Goal: Browse casually

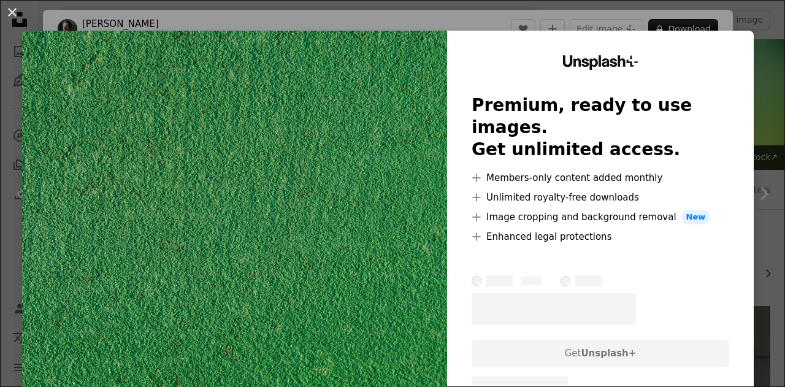
scroll to position [1373, 0]
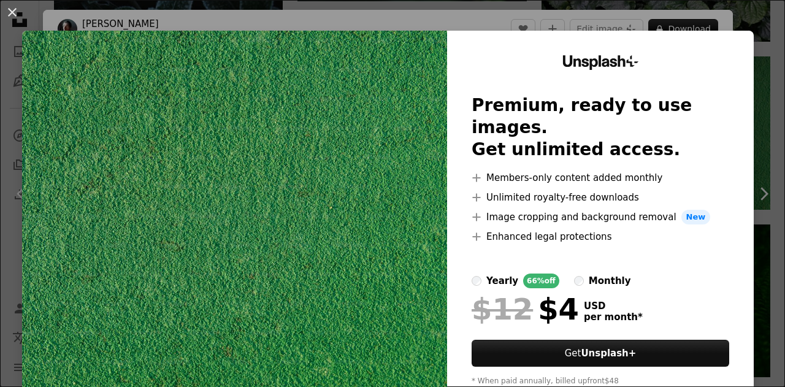
click at [533, 1] on div "An X shape Unsplash+ Premium, ready to use images. Get unlimited access. A plus…" at bounding box center [392, 193] width 785 height 387
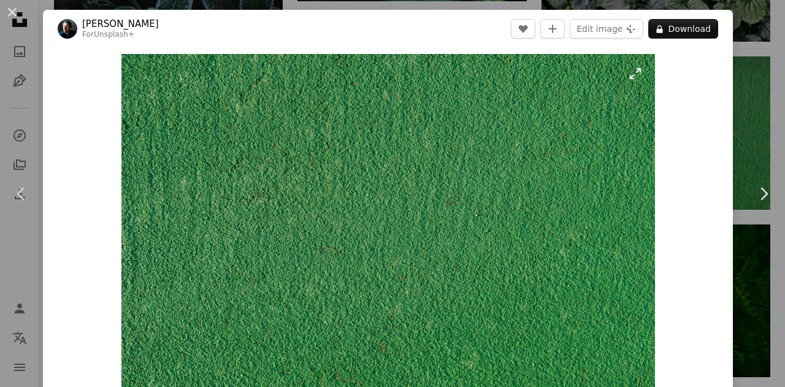
click at [439, 107] on img "Zoom in on this image" at bounding box center [388, 232] width 534 height 356
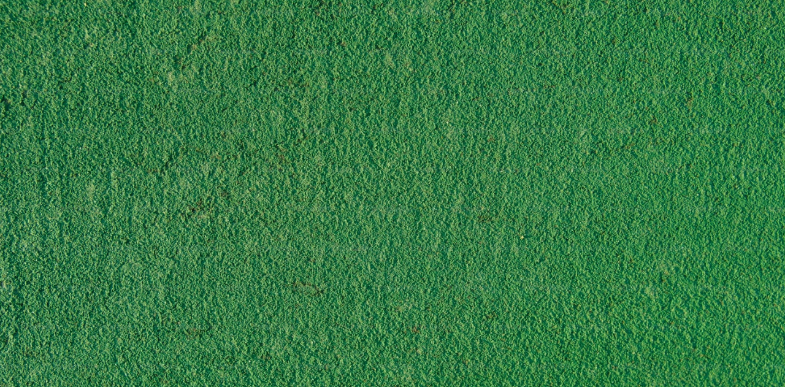
scroll to position [62, 0]
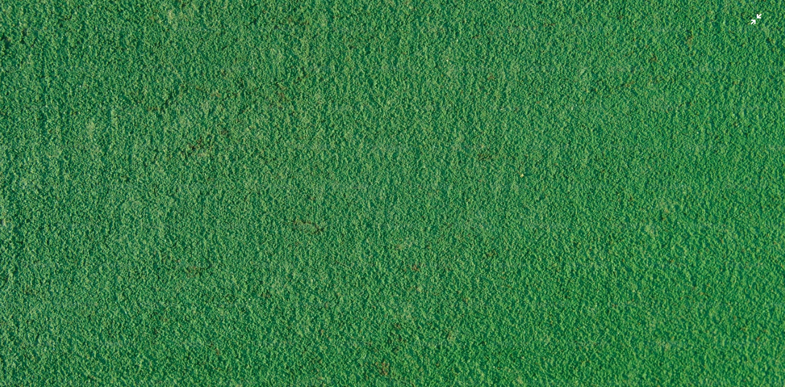
click at [534, 131] on img "Zoom out on this image" at bounding box center [392, 199] width 786 height 524
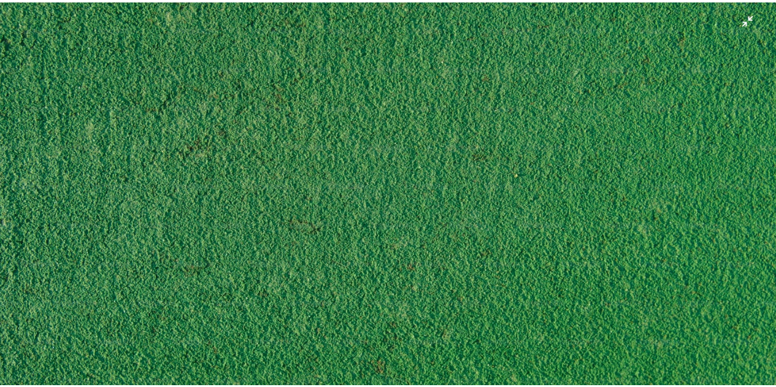
scroll to position [22, 0]
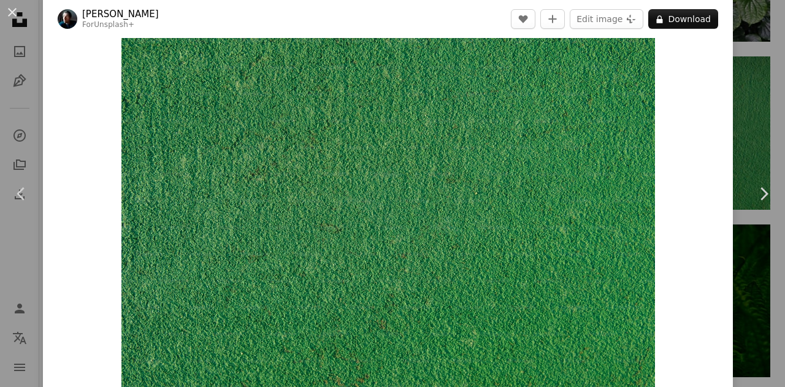
click at [753, 46] on div "An X shape Chevron left Chevron right [PERSON_NAME] For Unsplash+ A heart A plu…" at bounding box center [392, 193] width 785 height 387
